Goal: Information Seeking & Learning: Learn about a topic

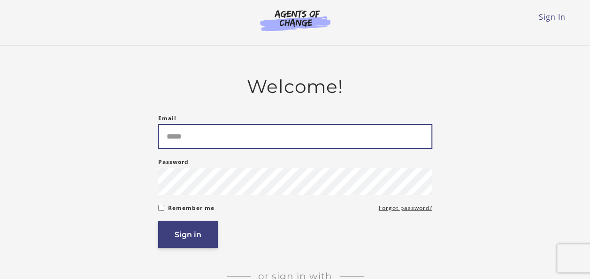
type input "**********"
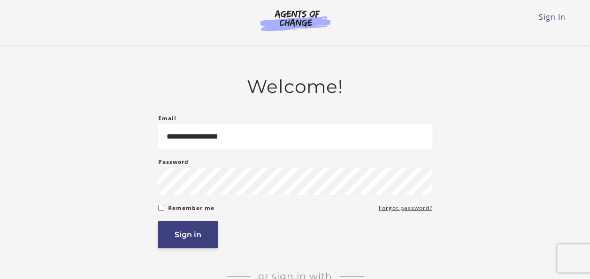
click at [190, 235] on button "Sign in" at bounding box center [188, 234] width 60 height 27
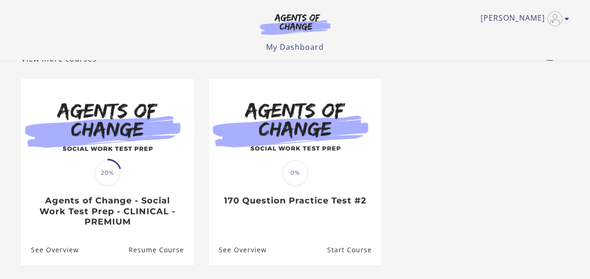
scroll to position [53, 0]
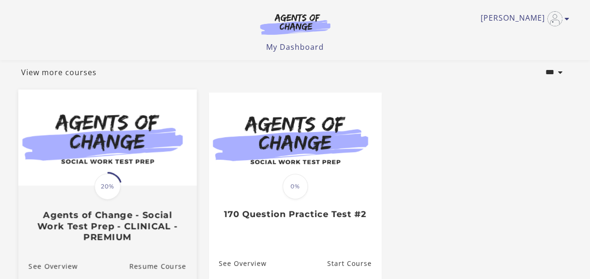
click at [111, 160] on img at bounding box center [107, 137] width 178 height 96
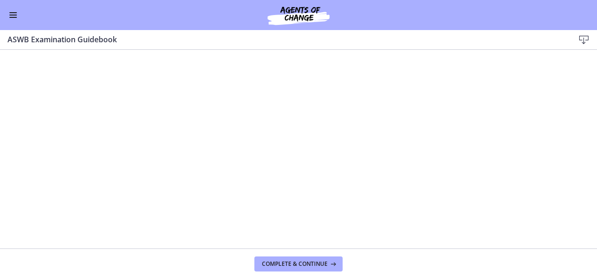
click at [10, 15] on span "Enable menu" at bounding box center [13, 15] width 8 height 1
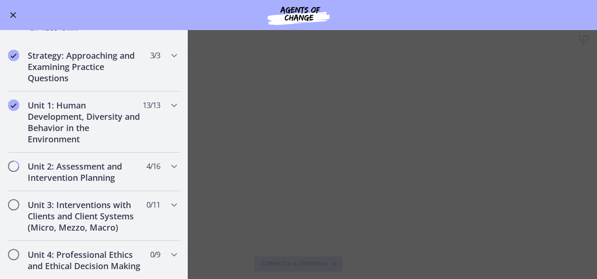
scroll to position [513, 0]
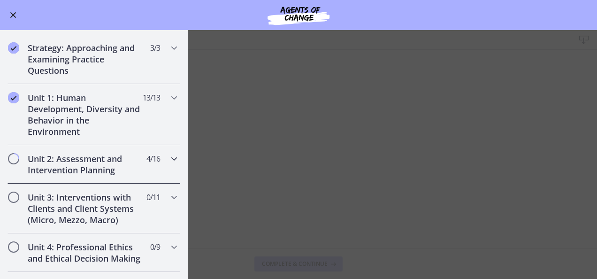
click at [169, 158] on icon "Chapters" at bounding box center [173, 158] width 11 height 11
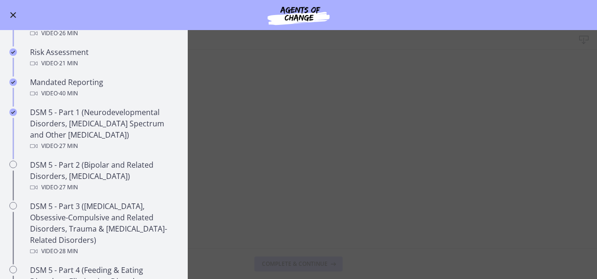
scroll to position [311, 0]
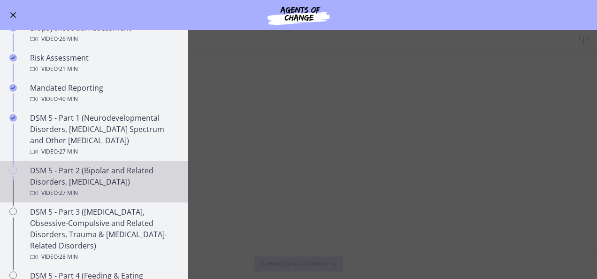
click at [22, 175] on link "DSM 5 - Part 2 (Bipolar and Related Disorders, Depressive Disorders) Video · 27…" at bounding box center [94, 181] width 188 height 41
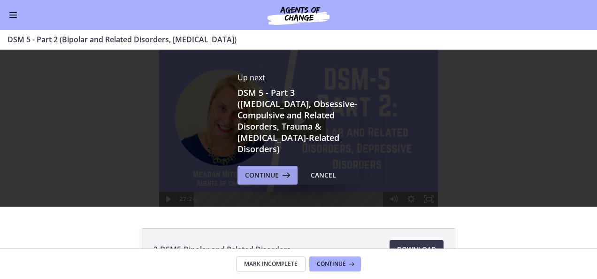
click at [261, 171] on span "Continue" at bounding box center [262, 174] width 34 height 11
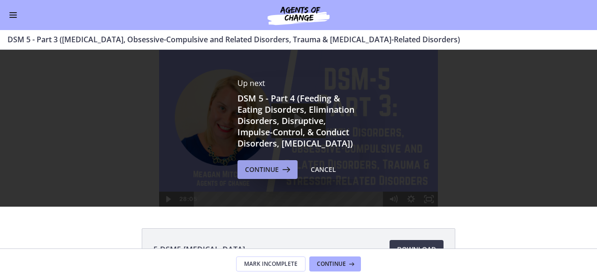
click at [260, 175] on span "Continue" at bounding box center [262, 169] width 34 height 11
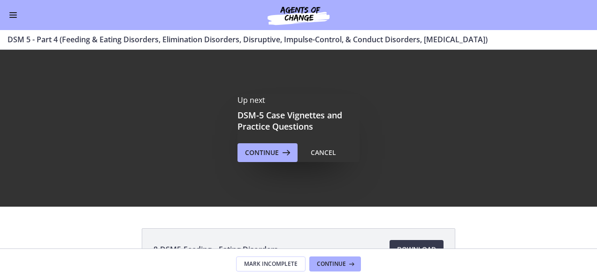
scroll to position [311, 0]
click at [271, 149] on span "Continue" at bounding box center [262, 152] width 34 height 11
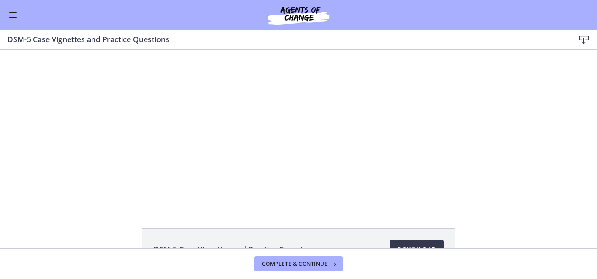
click at [176, 162] on div at bounding box center [298, 128] width 279 height 157
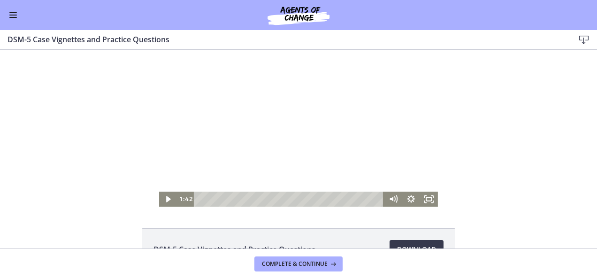
click at [182, 136] on div at bounding box center [298, 128] width 279 height 157
click at [207, 197] on div "Playbar" at bounding box center [290, 198] width 180 height 15
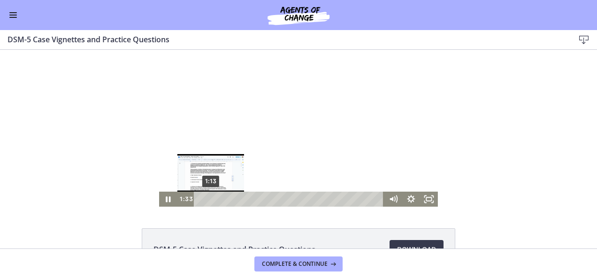
click at [330, 137] on div at bounding box center [298, 128] width 279 height 157
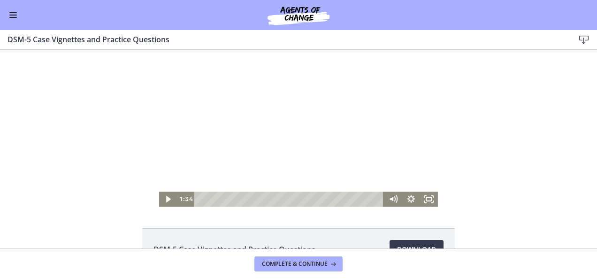
click at [167, 199] on icon "Play Video" at bounding box center [169, 199] width 5 height 6
click at [165, 198] on icon "Pause" at bounding box center [168, 199] width 6 height 7
click at [167, 198] on icon "Play Video" at bounding box center [169, 199] width 5 height 6
click at [164, 199] on icon "Pause" at bounding box center [168, 198] width 18 height 15
click at [167, 199] on icon "Play Video" at bounding box center [169, 199] width 5 height 6
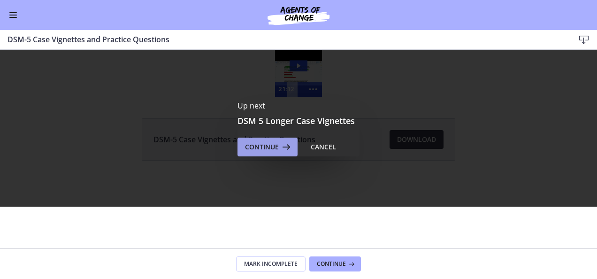
click at [262, 146] on span "Continue" at bounding box center [262, 146] width 34 height 11
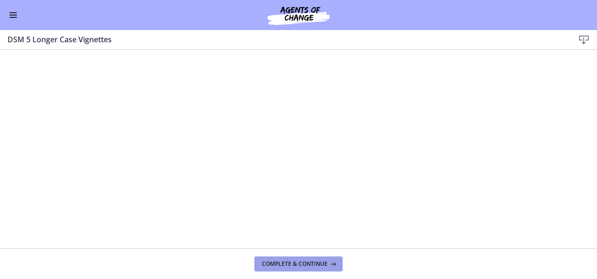
click at [287, 261] on span "Complete & continue" at bounding box center [295, 264] width 66 height 8
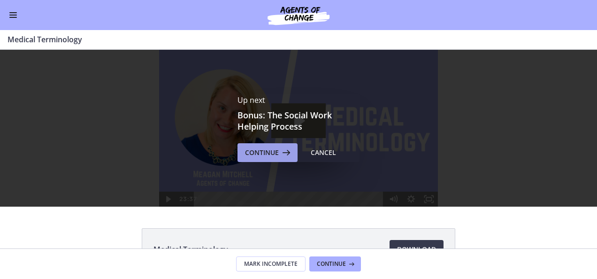
click at [261, 154] on span "Continue" at bounding box center [262, 152] width 34 height 11
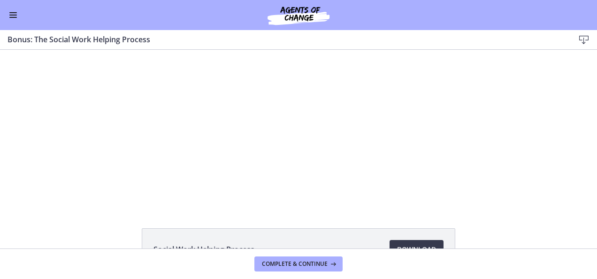
scroll to position [311, 0]
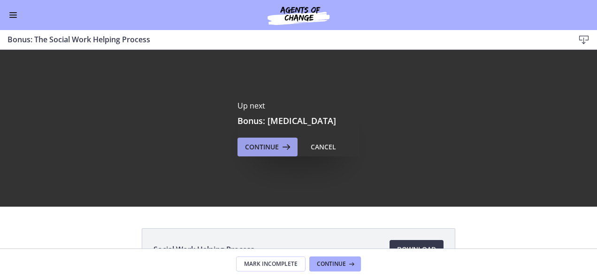
click at [251, 145] on span "Continue" at bounding box center [262, 146] width 34 height 11
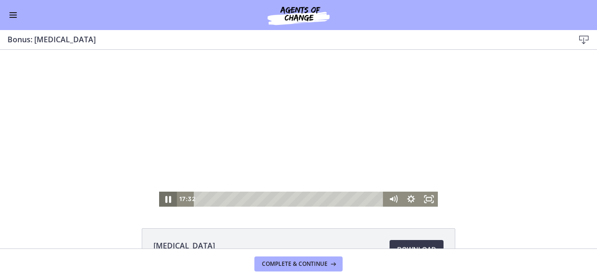
click at [165, 198] on icon "Pause" at bounding box center [168, 199] width 6 height 7
click at [167, 198] on icon "Play Video" at bounding box center [169, 199] width 5 height 6
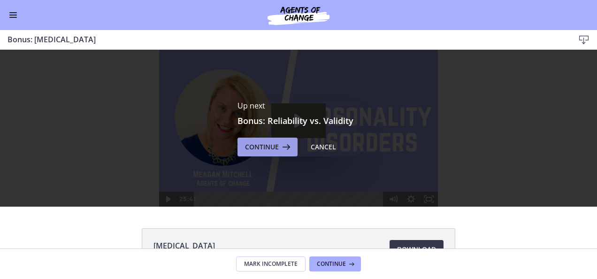
click at [267, 143] on span "Continue" at bounding box center [262, 146] width 34 height 11
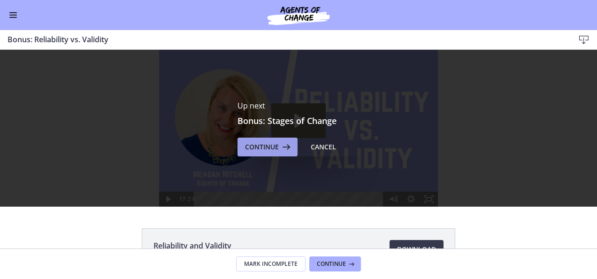
click at [266, 148] on span "Continue" at bounding box center [262, 146] width 34 height 11
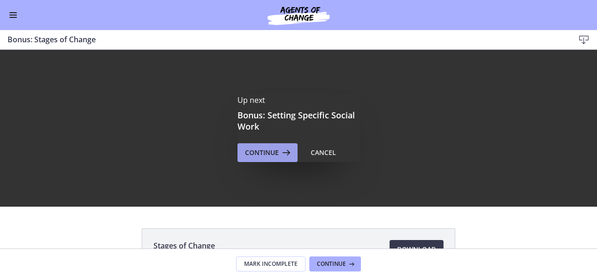
click at [260, 153] on span "Continue" at bounding box center [262, 152] width 34 height 11
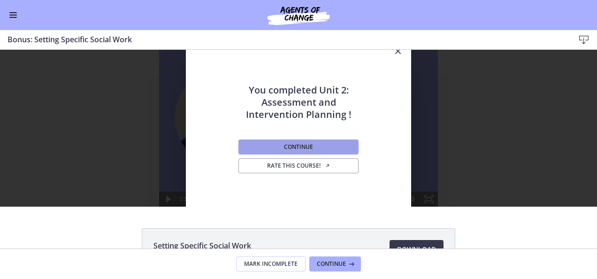
click at [273, 150] on button "Continue" at bounding box center [298, 146] width 120 height 15
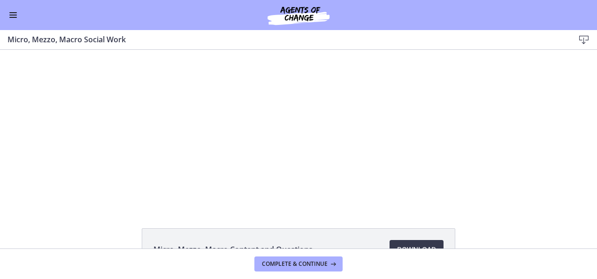
click at [10, 15] on span "Enable menu" at bounding box center [13, 15] width 8 height 1
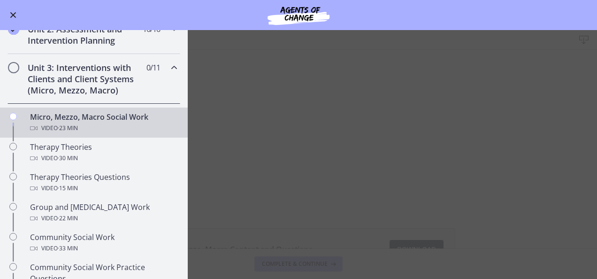
scroll to position [270, 0]
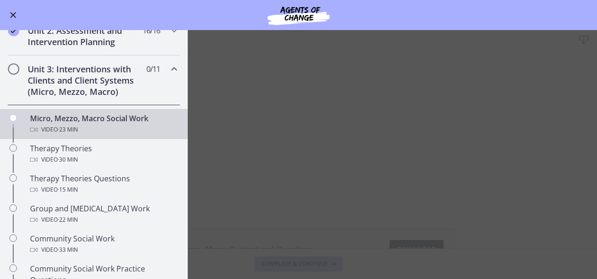
click at [219, 103] on main "Micro, Mezzo, Macro Social Work Download Enable fullscreen Micro, Mezzo, Macro …" at bounding box center [298, 154] width 597 height 249
click at [15, 14] on span "Enable menu" at bounding box center [13, 15] width 6 height 6
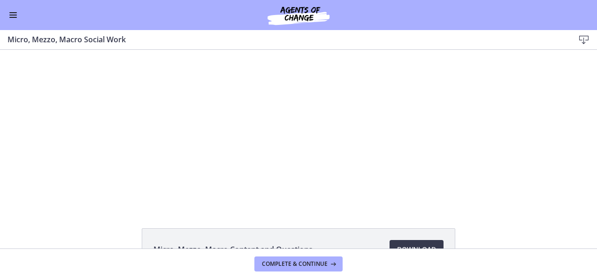
click at [84, 199] on div "Click for sound @keyframes VOLUME_SMALL_WAVE_FLASH { 0% { opacity: 0; } 33% { o…" at bounding box center [298, 128] width 597 height 157
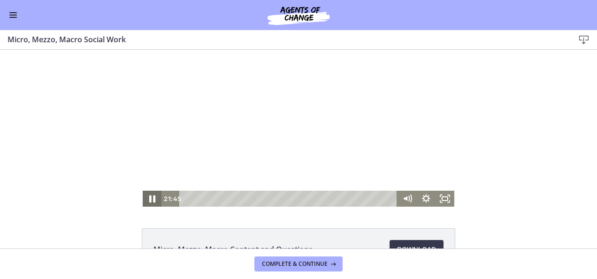
click at [146, 198] on icon "Pause" at bounding box center [152, 198] width 23 height 19
click at [144, 198] on icon "Play Video" at bounding box center [153, 198] width 23 height 19
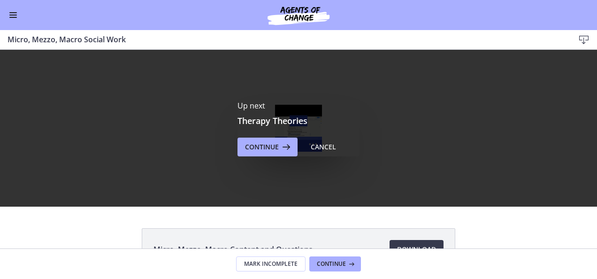
scroll to position [0, 0]
